Goal: Task Accomplishment & Management: Use online tool/utility

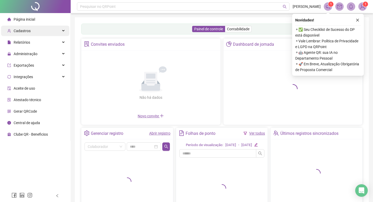
click at [41, 31] on div "Cadastros" at bounding box center [35, 31] width 68 height 10
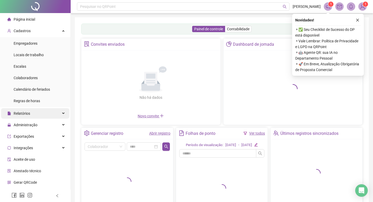
click at [37, 116] on div "Relatórios" at bounding box center [35, 113] width 68 height 10
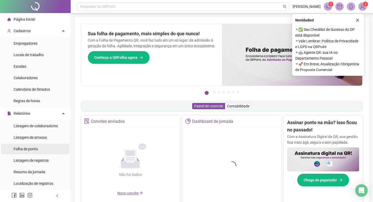
click at [33, 150] on span "Folha de ponto" at bounding box center [26, 149] width 24 height 4
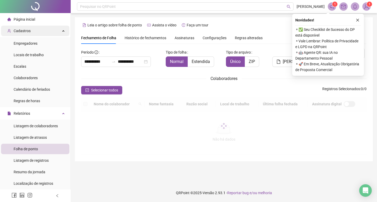
click at [41, 33] on div "Cadastros" at bounding box center [35, 31] width 68 height 10
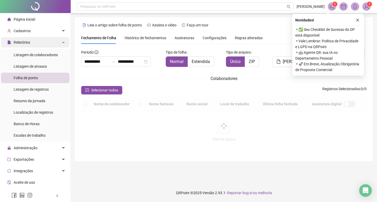
click at [43, 40] on div "Relatórios" at bounding box center [35, 42] width 68 height 10
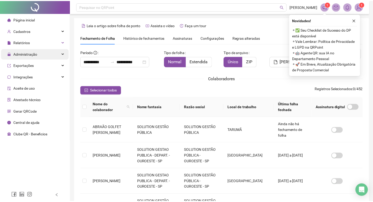
scroll to position [6, 0]
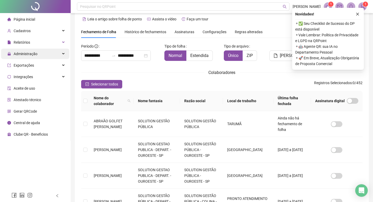
click at [36, 52] on span "Administração" at bounding box center [26, 54] width 24 height 4
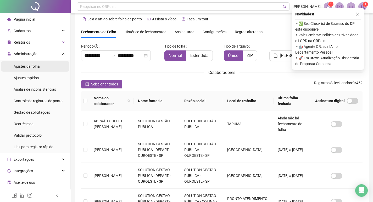
click at [37, 66] on span "Ajustes da folha" at bounding box center [27, 66] width 26 height 4
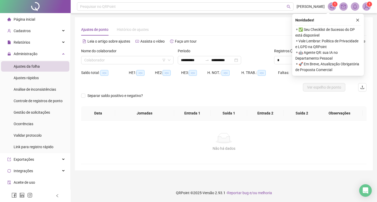
type input "**********"
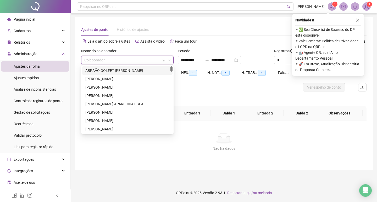
click at [110, 57] on input "search" at bounding box center [124, 60] width 81 height 8
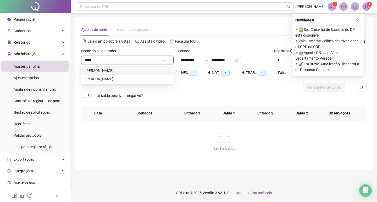
type input "******"
click at [131, 80] on div "[PERSON_NAME]" at bounding box center [127, 79] width 84 height 6
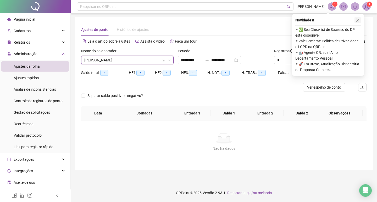
click at [360, 19] on button "button" at bounding box center [357, 20] width 6 height 6
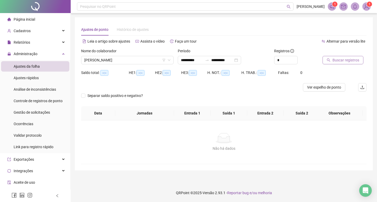
click at [353, 63] on span "Buscar registros" at bounding box center [345, 60] width 27 height 6
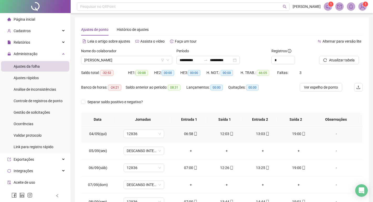
scroll to position [131, 0]
